Goal: Check status

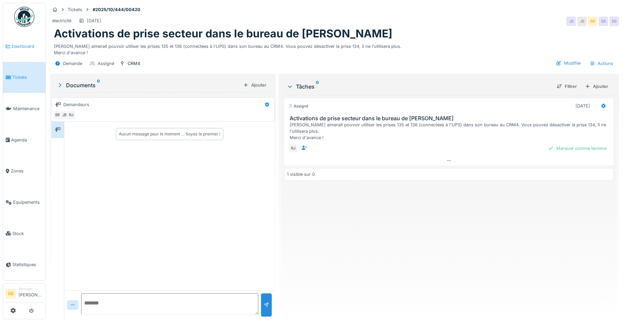
click at [33, 49] on link "Dashboard" at bounding box center [24, 46] width 42 height 31
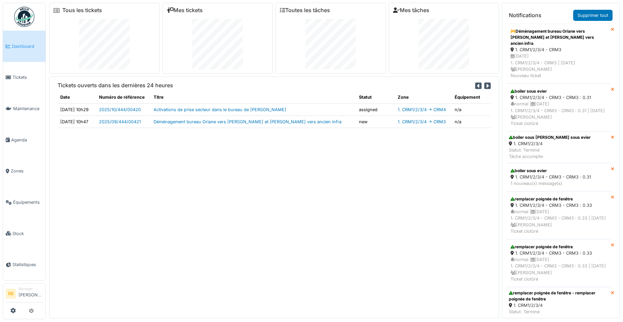
click at [192, 125] on td "Déménagement bureau Oriane vers [PERSON_NAME] et [PERSON_NAME] vers ancien infra" at bounding box center [254, 122] width 206 height 12
click at [184, 121] on link "Déménagement bureau Oriane vers [PERSON_NAME] et [PERSON_NAME] vers ancien infra" at bounding box center [248, 121] width 188 height 5
